Goal: Find specific page/section: Find specific page/section

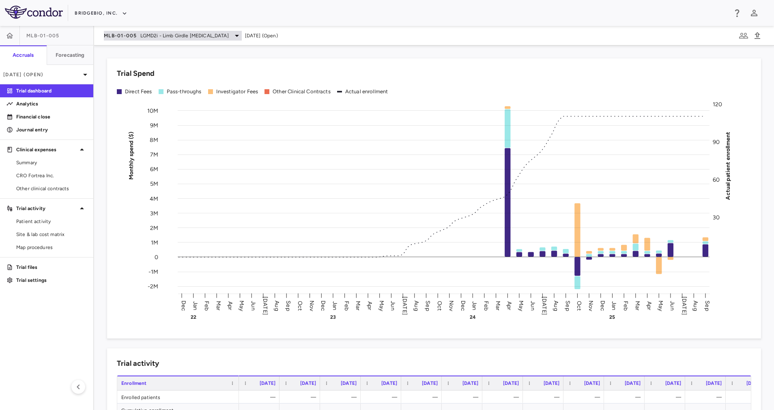
click at [226, 33] on span "LGMD2i - Limb Girdle [MEDICAL_DATA]" at bounding box center [184, 35] width 88 height 7
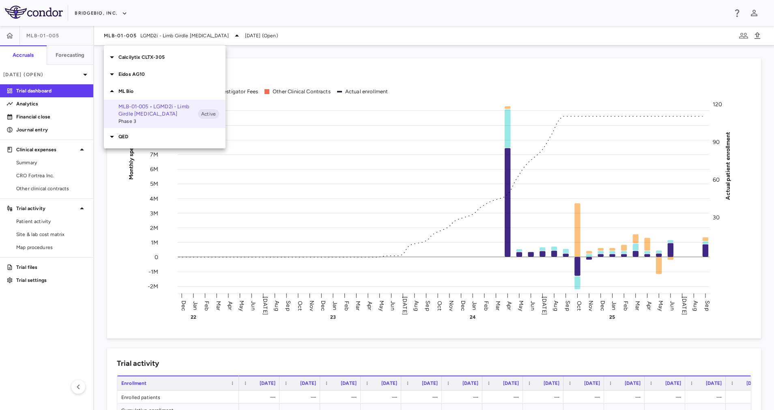
click at [164, 73] on p "Eidos AG10" at bounding box center [171, 74] width 107 height 7
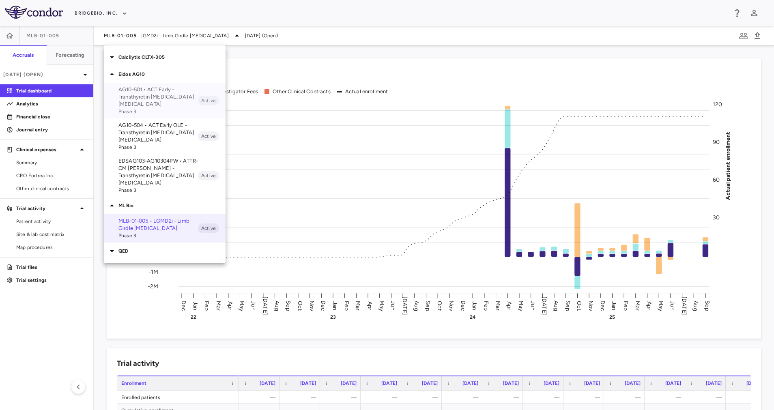
click at [163, 96] on p "AG10-501 • ACT Early - Transthyretin [MEDICAL_DATA] [MEDICAL_DATA]" at bounding box center [157, 97] width 79 height 22
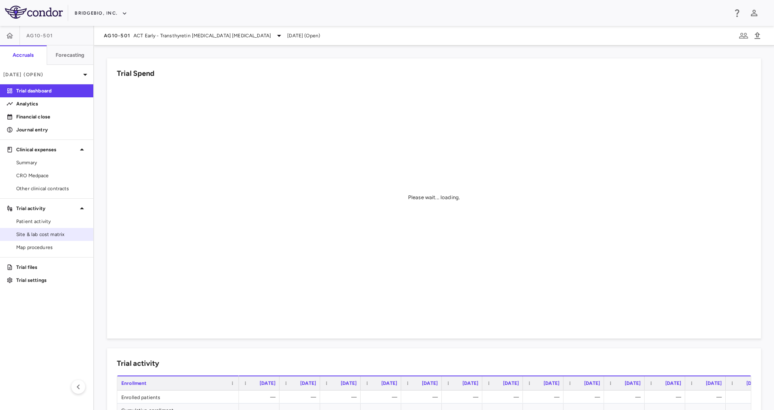
click at [51, 234] on span "Site & lab cost matrix" at bounding box center [51, 234] width 71 height 7
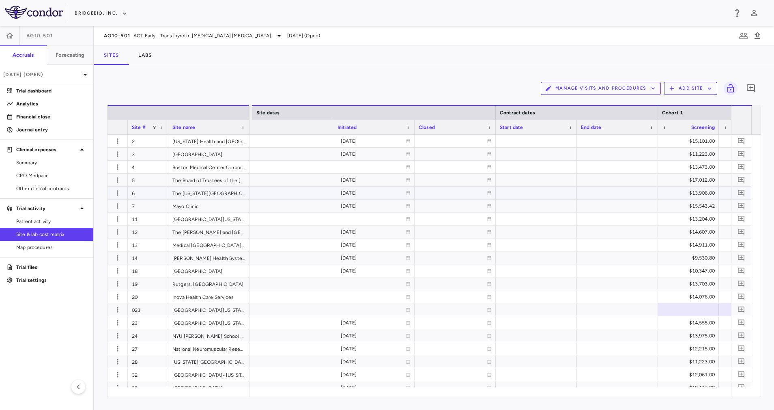
scroll to position [0, 850]
